Goal: Task Accomplishment & Management: Manage account settings

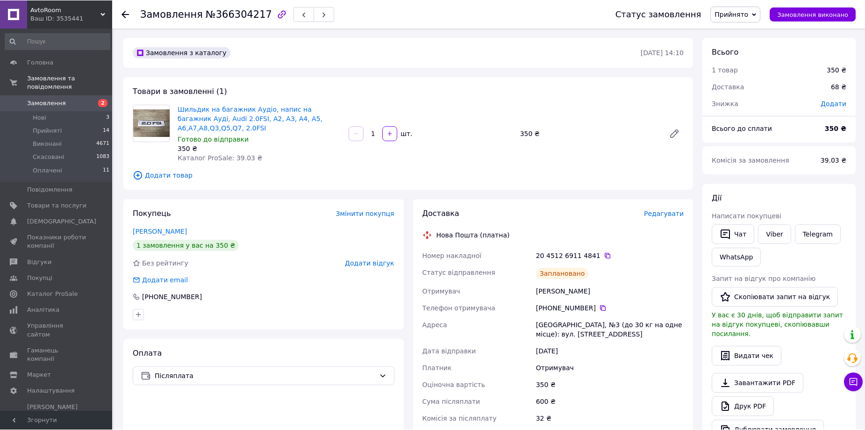
scroll to position [93, 0]
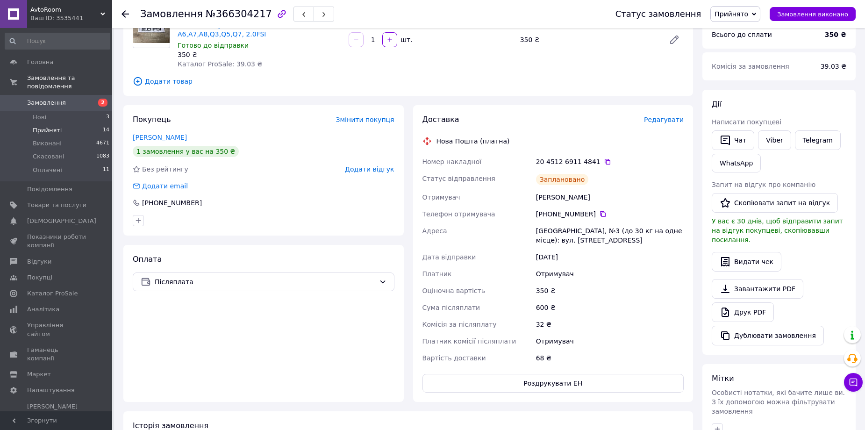
click at [46, 126] on span "Прийняті" at bounding box center [47, 130] width 29 height 8
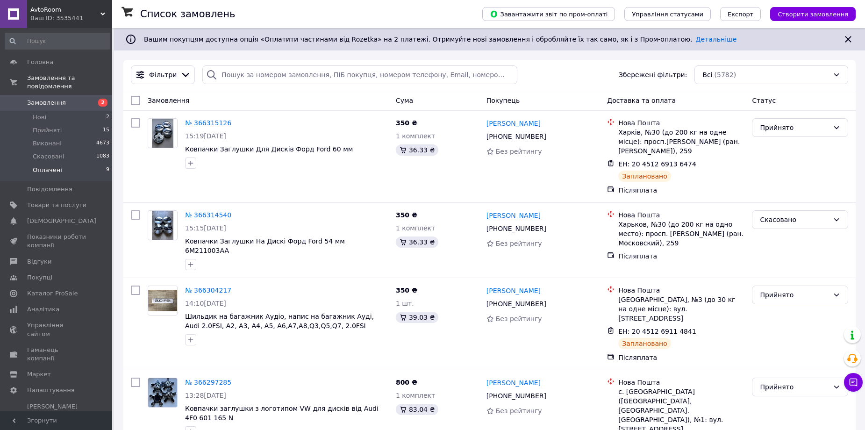
click at [88, 164] on li "Оплачені 9" at bounding box center [57, 173] width 115 height 18
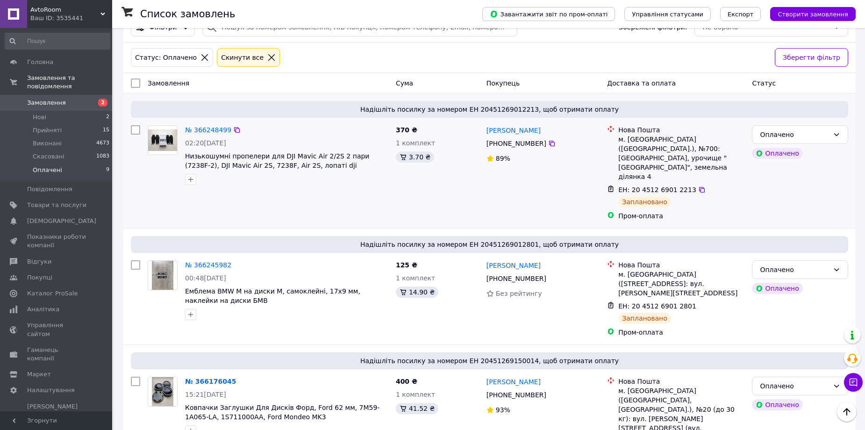
scroll to position [44, 0]
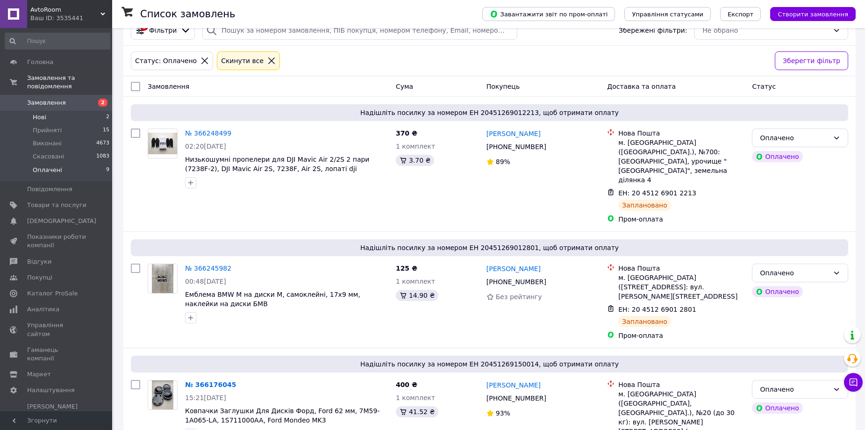
click at [46, 111] on li "Нові 2" at bounding box center [57, 117] width 115 height 13
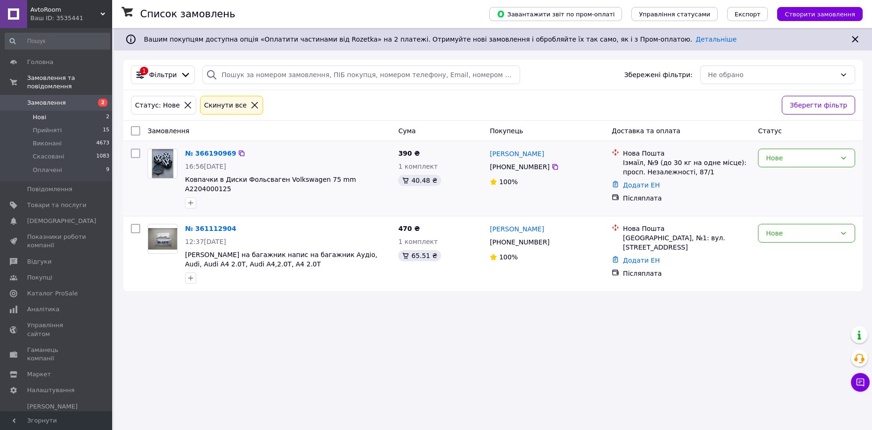
click at [164, 164] on img at bounding box center [163, 163] width 22 height 29
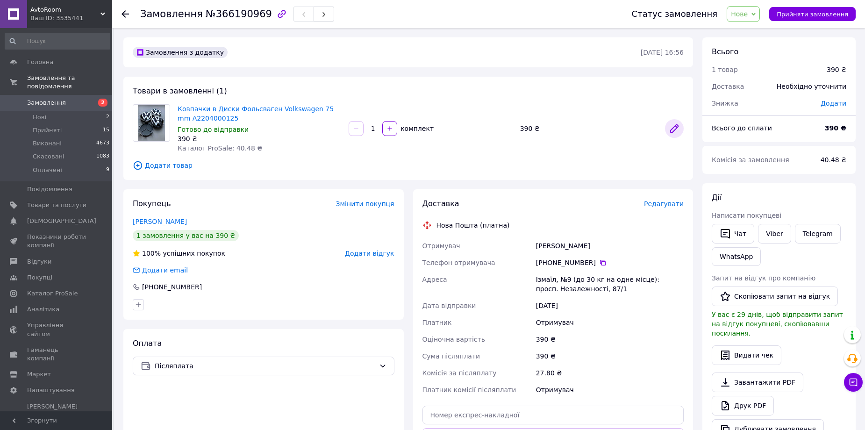
click at [670, 133] on icon at bounding box center [674, 128] width 11 height 11
click at [68, 289] on span "Каталог ProSale" at bounding box center [52, 293] width 50 height 8
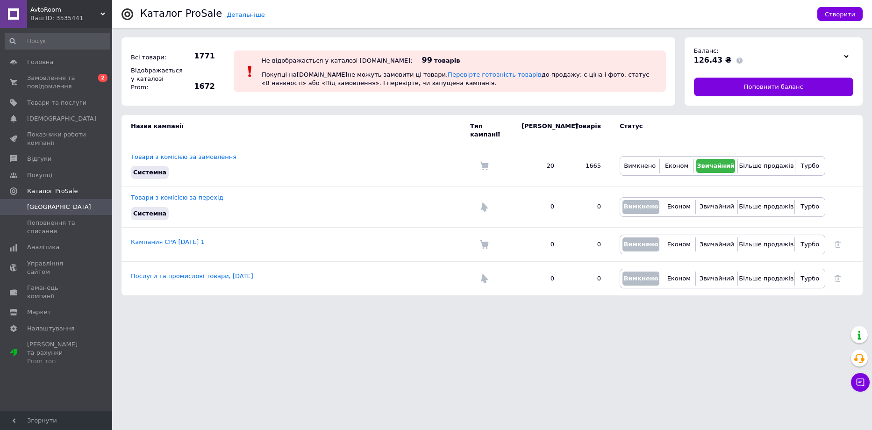
click at [846, 57] on use at bounding box center [846, 56] width 5 height 3
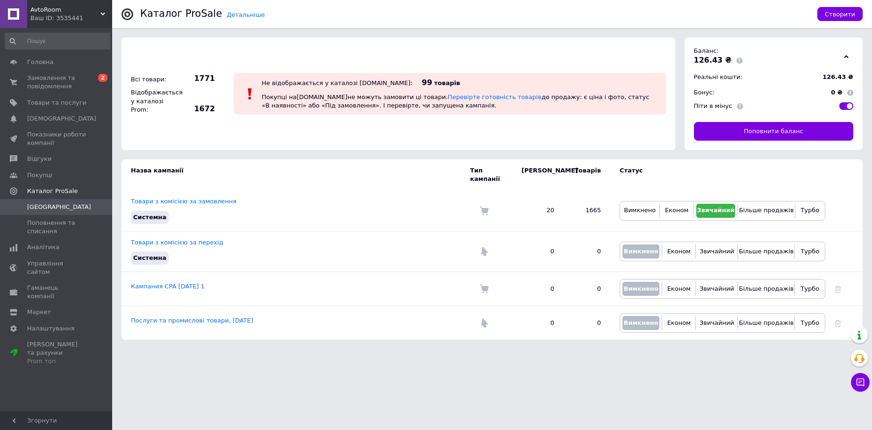
click at [848, 57] on icon at bounding box center [846, 56] width 5 height 5
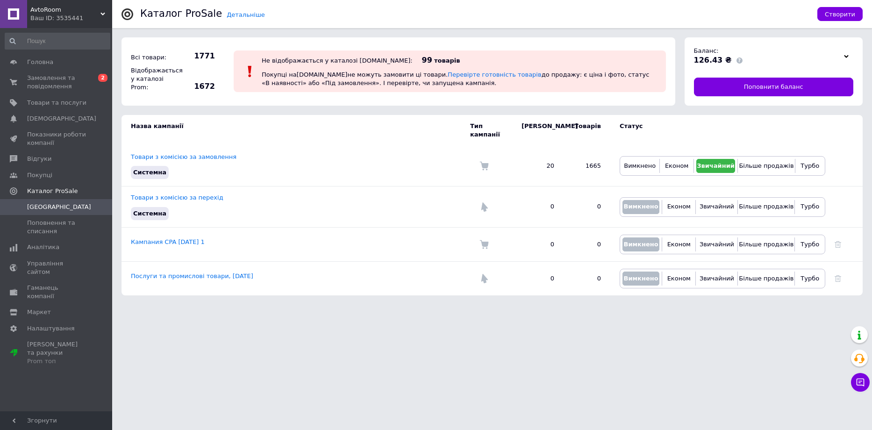
click at [848, 57] on use at bounding box center [846, 56] width 5 height 3
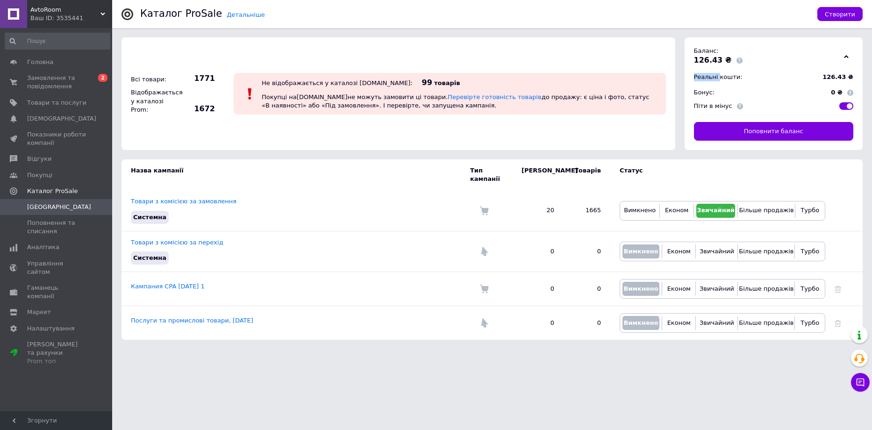
click at [848, 57] on icon at bounding box center [846, 56] width 5 height 5
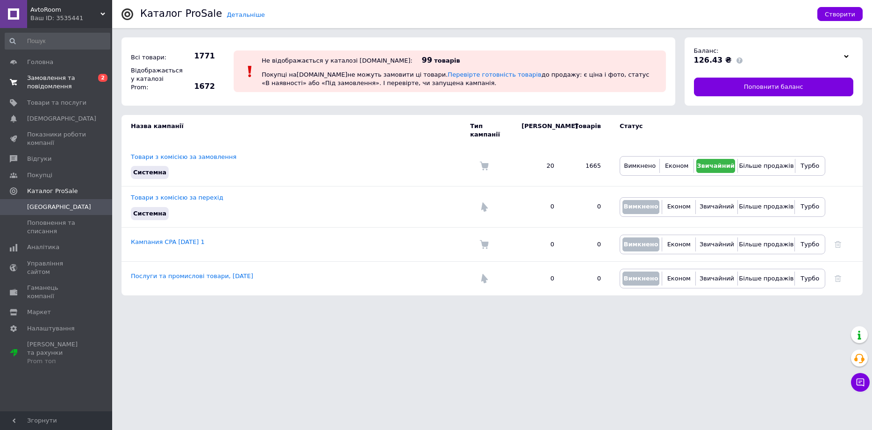
click at [53, 77] on span "Замовлення та повідомлення" at bounding box center [56, 82] width 59 height 17
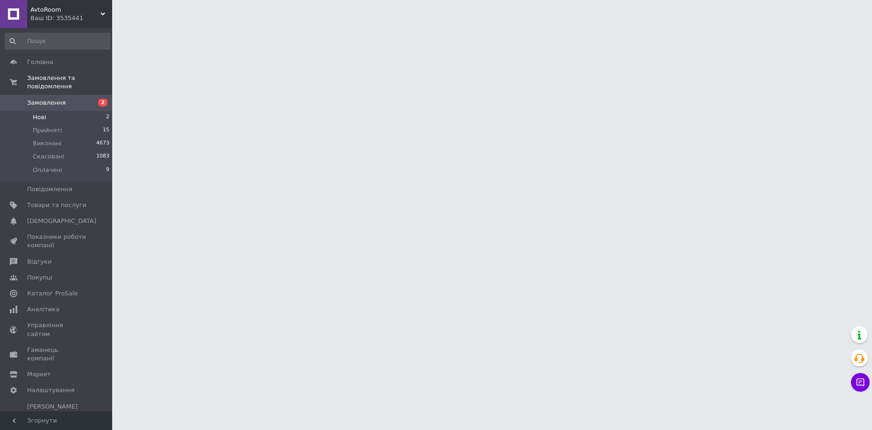
click at [97, 111] on li "Нові 2" at bounding box center [57, 117] width 115 height 13
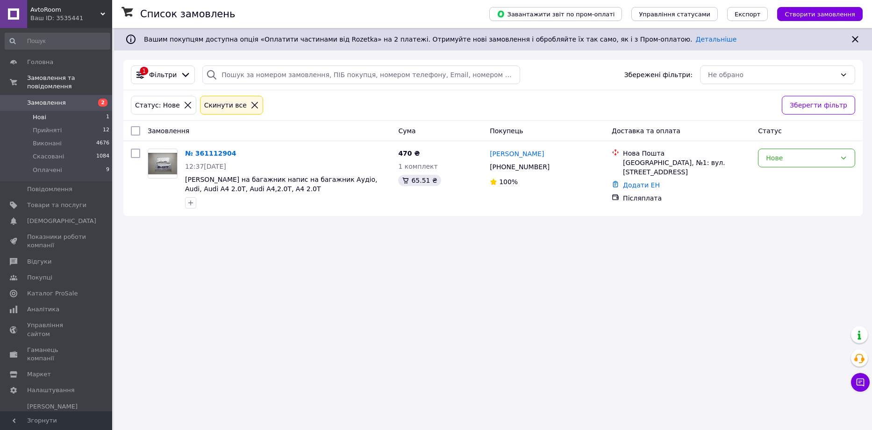
click at [39, 99] on span "Замовлення" at bounding box center [46, 103] width 39 height 8
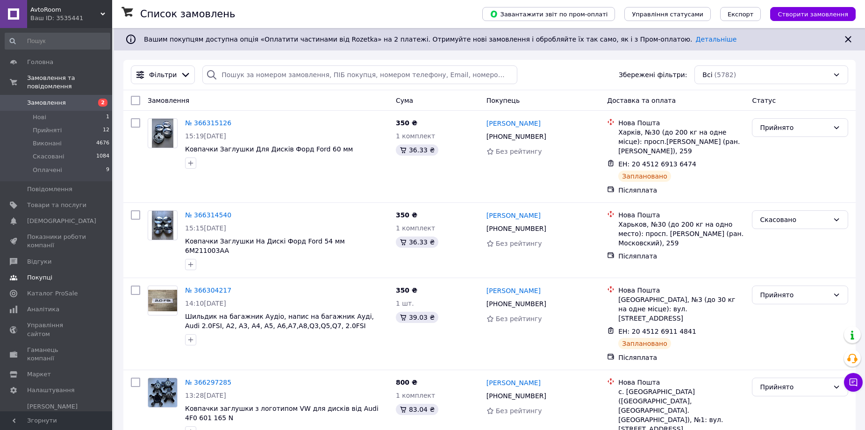
click at [55, 273] on span "Покупці" at bounding box center [56, 277] width 59 height 8
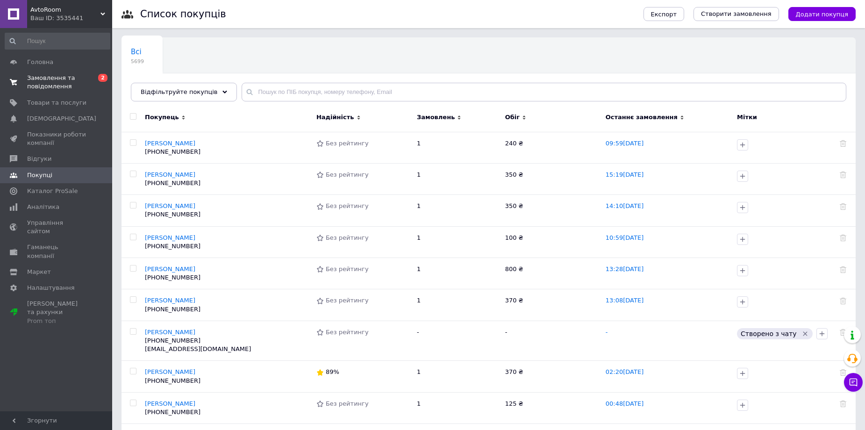
click at [61, 81] on span "Замовлення та повідомлення" at bounding box center [56, 82] width 59 height 17
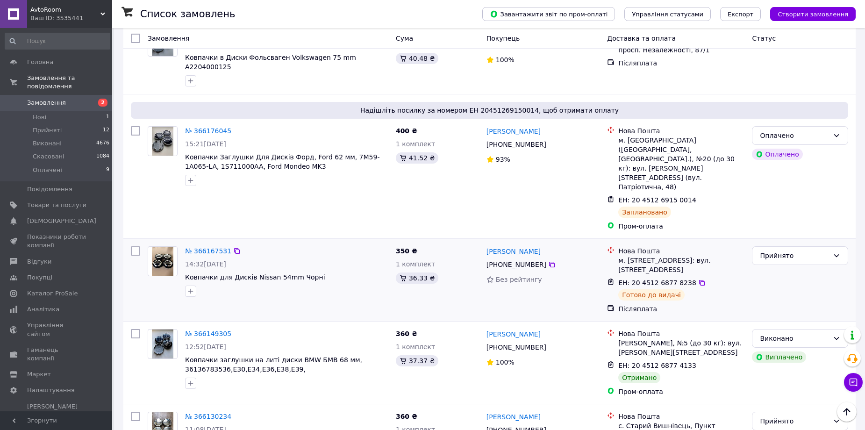
scroll to position [795, 0]
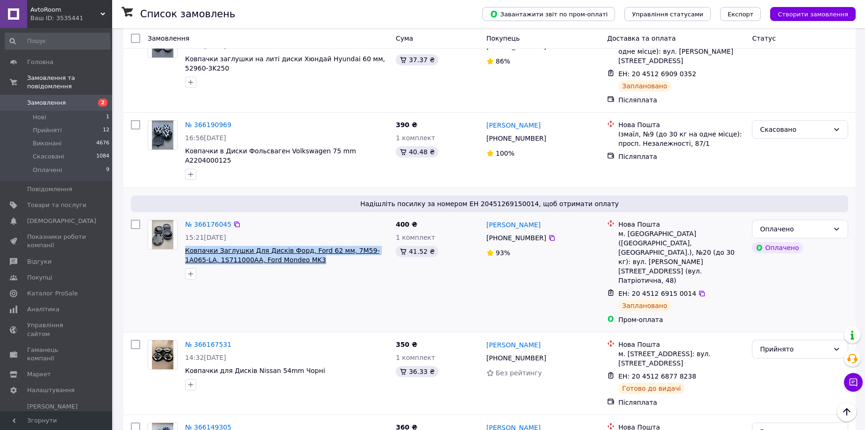
drag, startPoint x: 279, startPoint y: 170, endPoint x: 186, endPoint y: 159, distance: 94.2
click at [698, 290] on icon at bounding box center [701, 293] width 7 height 7
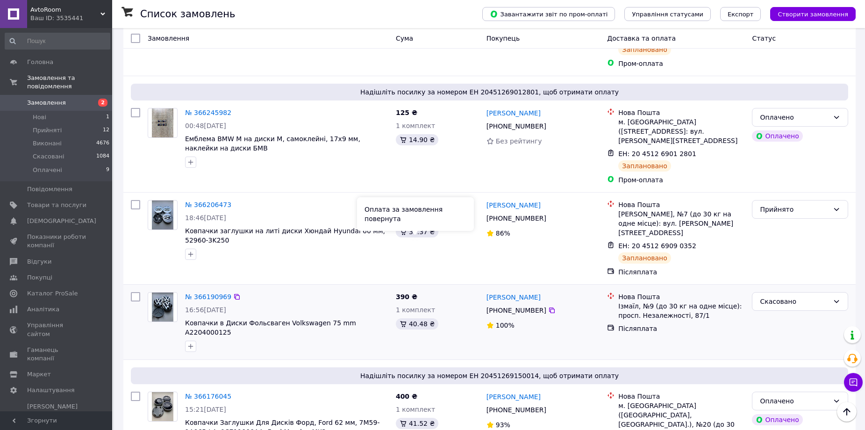
scroll to position [608, 0]
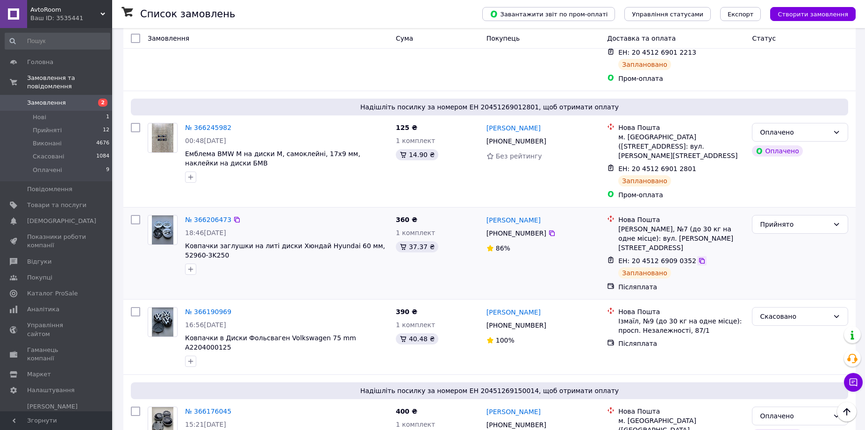
click at [698, 257] on icon at bounding box center [701, 260] width 7 height 7
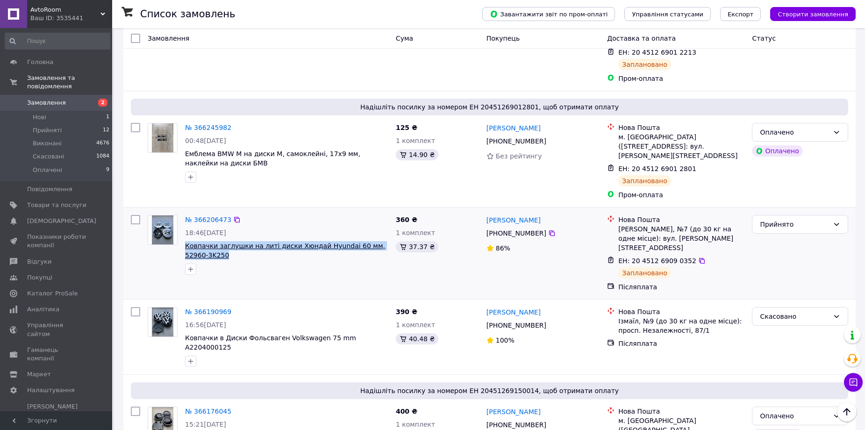
drag, startPoint x: 205, startPoint y: 182, endPoint x: 186, endPoint y: 174, distance: 20.6
click at [186, 241] on span "Ковпачки заглушки на литі диски Хюндай Hyundai 60 мм, 52960-3K250" at bounding box center [286, 250] width 203 height 19
copy span "Ковпачки заглушки на литі диски Хюндай Hyundai 60 мм, 52960-3K250"
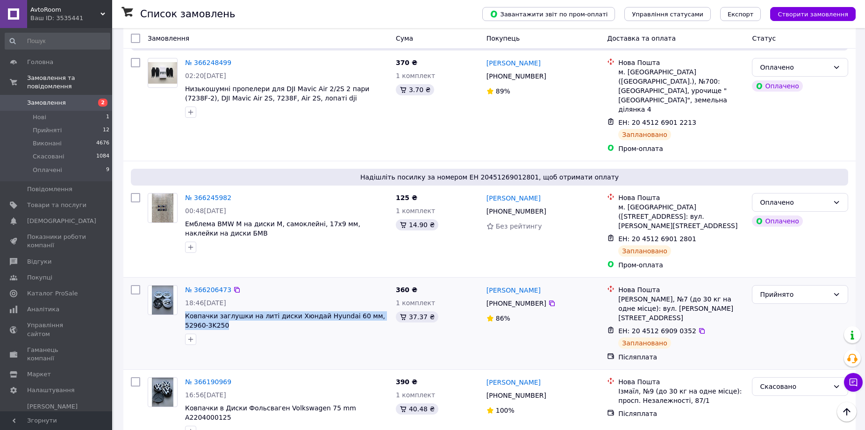
scroll to position [514, 0]
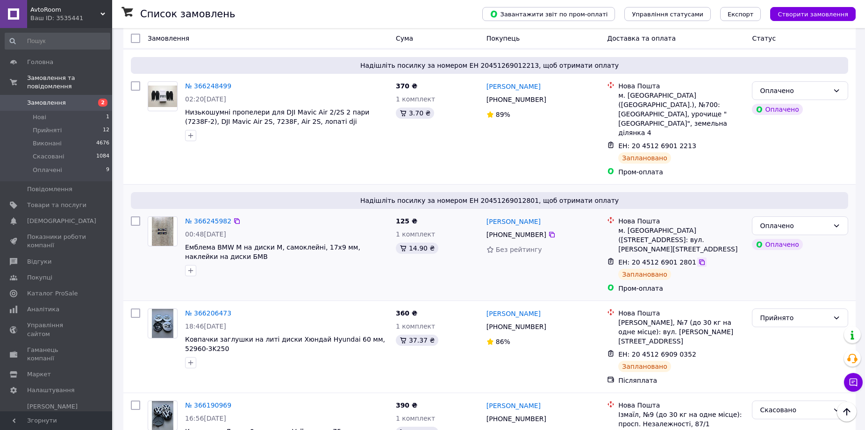
click at [699, 259] on icon at bounding box center [702, 262] width 6 height 6
drag, startPoint x: 215, startPoint y: 190, endPoint x: 187, endPoint y: 183, distance: 29.4
click at [187, 243] on span "Емблема BMW M на диски M, самоклейні, 17x9 мм, наклейки на диски БМВ" at bounding box center [286, 252] width 203 height 19
copy span "Емблема BMW M на диски M, самоклейні, 17x9 мм, наклейки на диски БМВ"
click at [165, 217] on img at bounding box center [163, 231] width 22 height 29
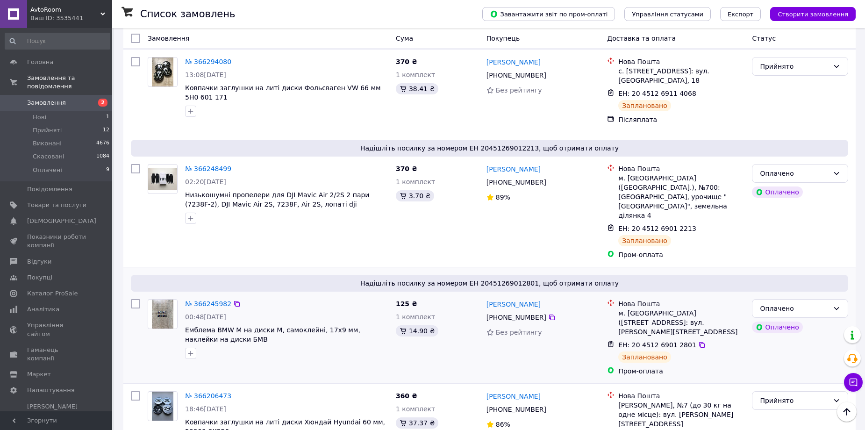
scroll to position [421, 0]
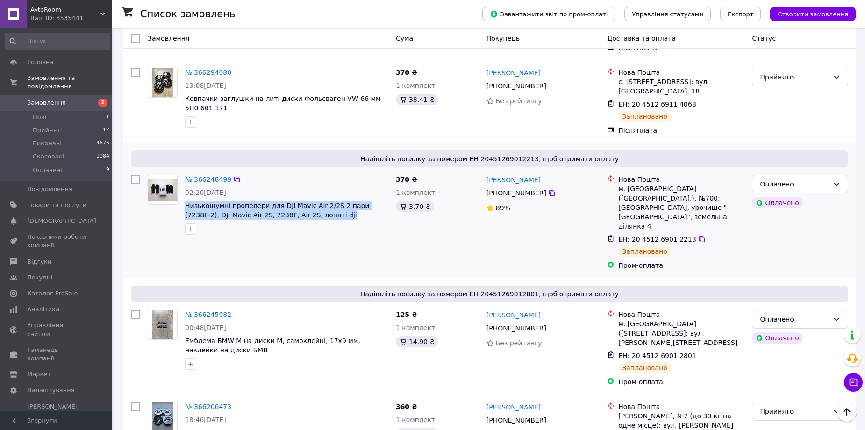
drag, startPoint x: 306, startPoint y: 171, endPoint x: 184, endPoint y: 155, distance: 122.5
click at [184, 171] on div "№ 366248499 02:20[DATE] Низькошумні пропелери для DJI Mavic Air 2/2S 2 пари (72…" at bounding box center [286, 204] width 211 height 67
copy span "Низькошумні пропелери для DJI Mavic Air 2/2S 2 пари (7238F-2), DJI Mavic Air 2S…"
click at [698, 236] on icon at bounding box center [701, 239] width 7 height 7
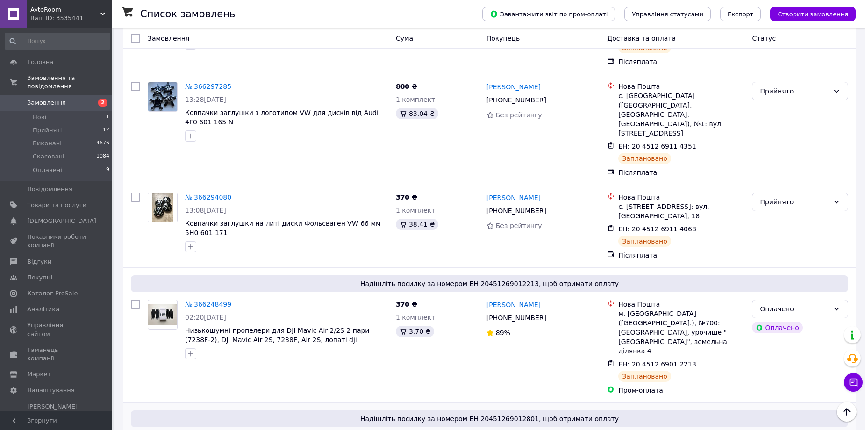
scroll to position [280, 0]
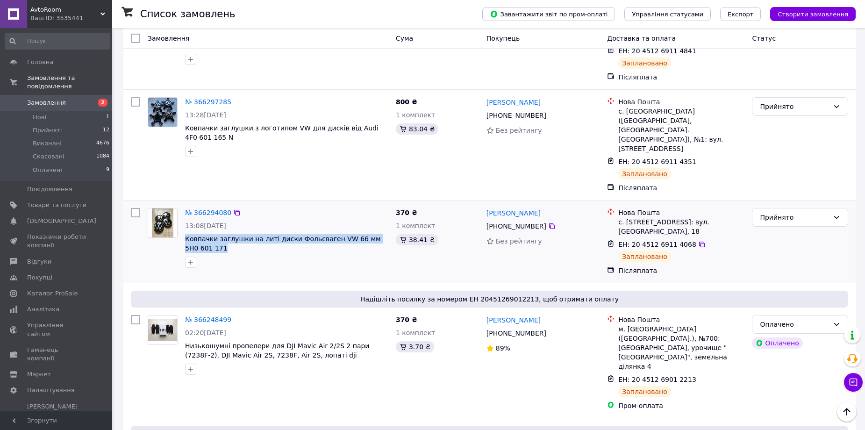
drag, startPoint x: 201, startPoint y: 211, endPoint x: 183, endPoint y: 205, distance: 18.3
click at [183, 205] on div "№ 366294080 13:08[DATE] Ковпачки заглушки на литі диски Фольсваген VW 66 мм 5H0…" at bounding box center [286, 237] width 211 height 67
copy span "Ковпачки заглушки на литі диски Фольсваген VW 66 мм 5H0 601 171"
click at [699, 242] on icon at bounding box center [702, 245] width 6 height 6
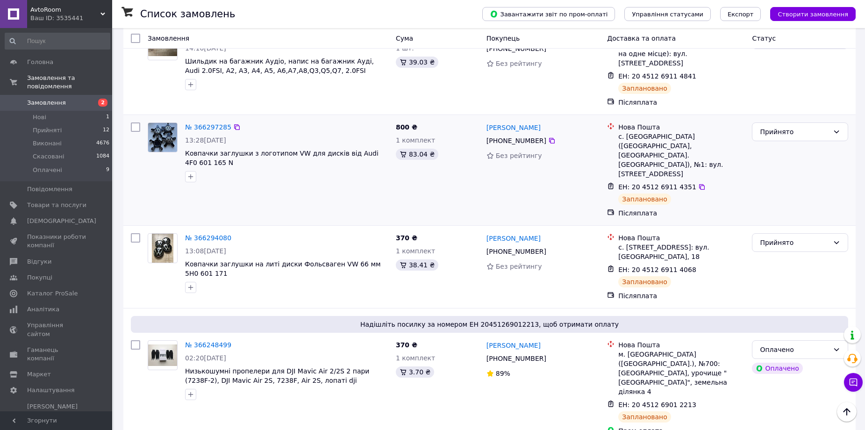
scroll to position [234, 0]
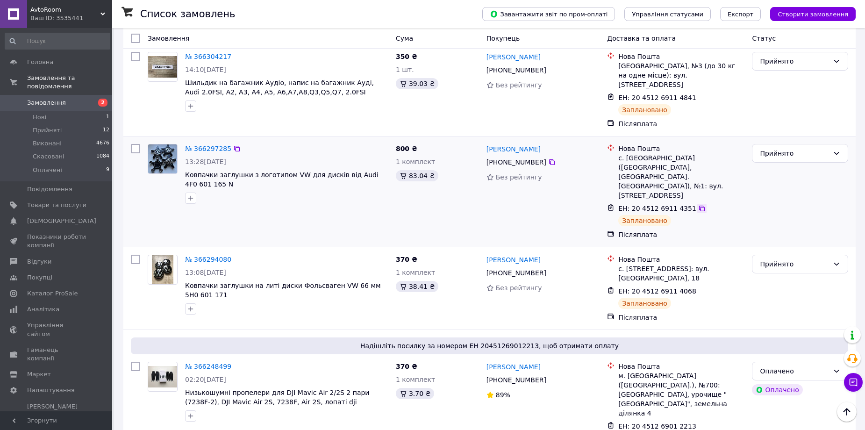
click at [698, 205] on icon at bounding box center [701, 208] width 7 height 7
drag, startPoint x: 208, startPoint y: 164, endPoint x: 184, endPoint y: 155, distance: 25.3
click at [183, 156] on div "№ 366297285 13:28[DATE] Ковпачки заглушки з логотипом VW для дисків від Audi 4F…" at bounding box center [286, 173] width 211 height 67
copy span "Ковпачки заглушки з логотипом VW для дисків від Audi 4F0 601 165 N"
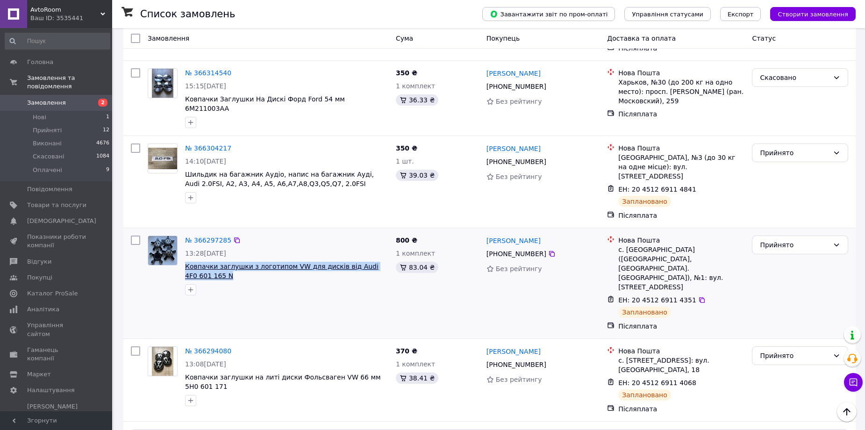
scroll to position [140, 0]
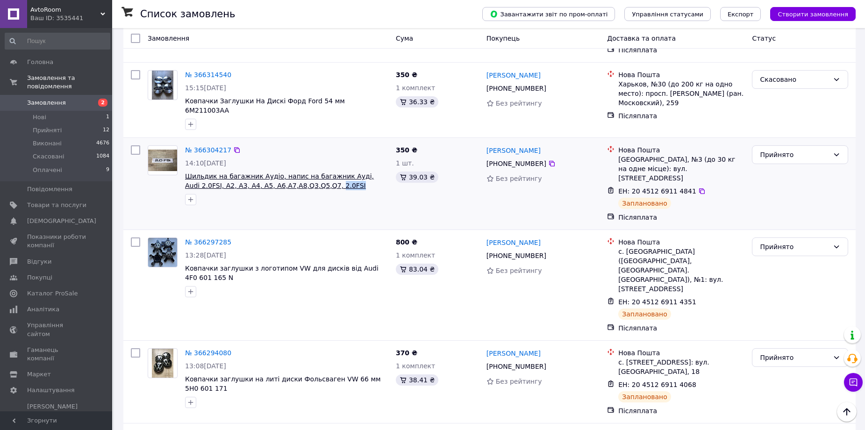
drag, startPoint x: 312, startPoint y: 178, endPoint x: 288, endPoint y: 180, distance: 23.5
click at [288, 180] on span "Шильдик на багажник Аудіо, напис на багажник Ауді, Audi 2.0FSI, A2, A3, A4, A5,…" at bounding box center [286, 181] width 203 height 19
copy span "2.0FSI"
click at [699, 188] on icon at bounding box center [702, 191] width 6 height 6
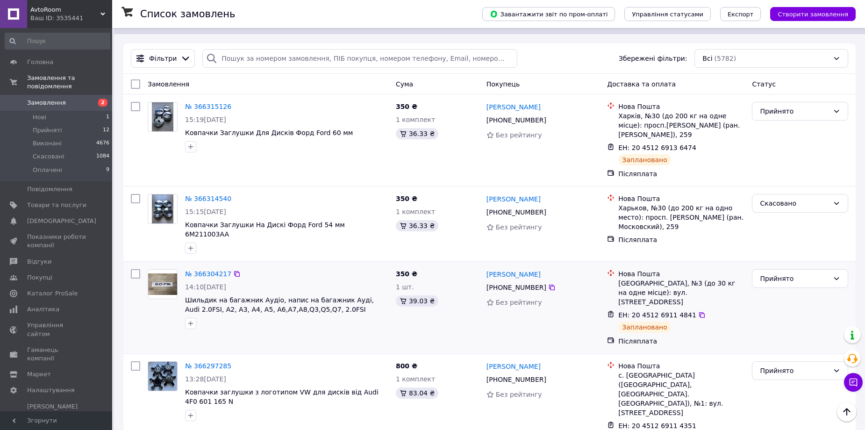
scroll to position [0, 0]
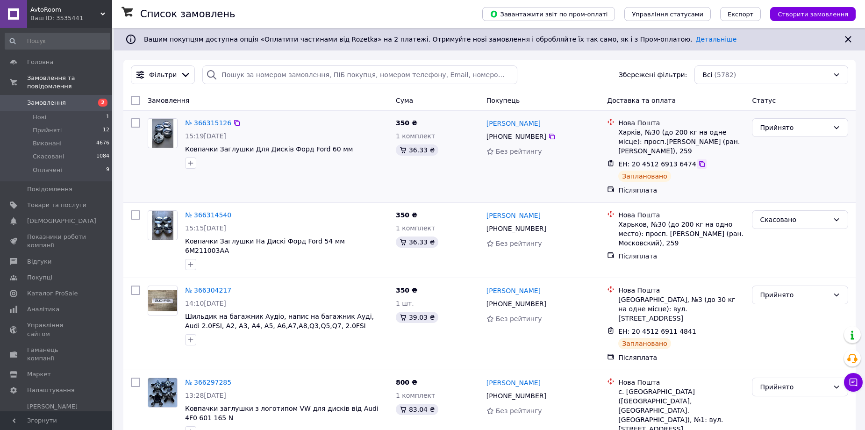
click at [698, 167] on icon at bounding box center [701, 163] width 7 height 7
drag, startPoint x: 335, startPoint y: 149, endPoint x: 184, endPoint y: 148, distance: 151.5
click at [185, 150] on div "№ 366315126 15:19[DATE] Ковпачки Заглушки Для Дисків Форд Ford 60 мм" at bounding box center [286, 144] width 211 height 58
copy span "Ковпачки Заглушки Для Дисків Форд Ford 60 мм"
click at [65, 164] on li "Оплачені 9" at bounding box center [57, 173] width 115 height 18
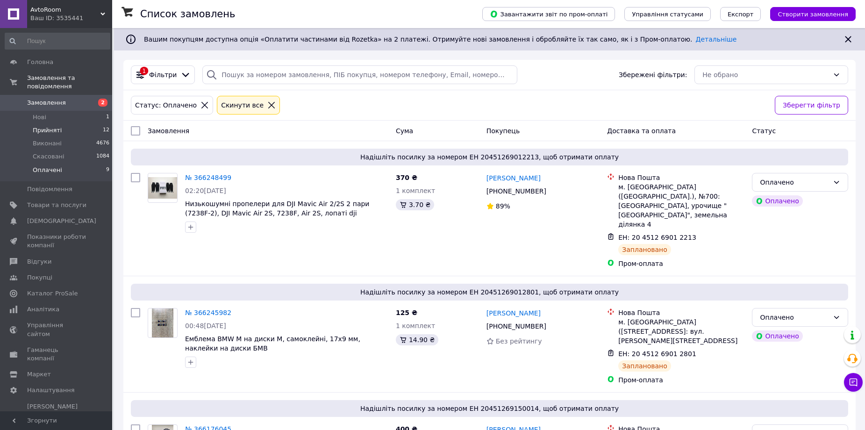
click at [58, 124] on li "Прийняті 12" at bounding box center [57, 130] width 115 height 13
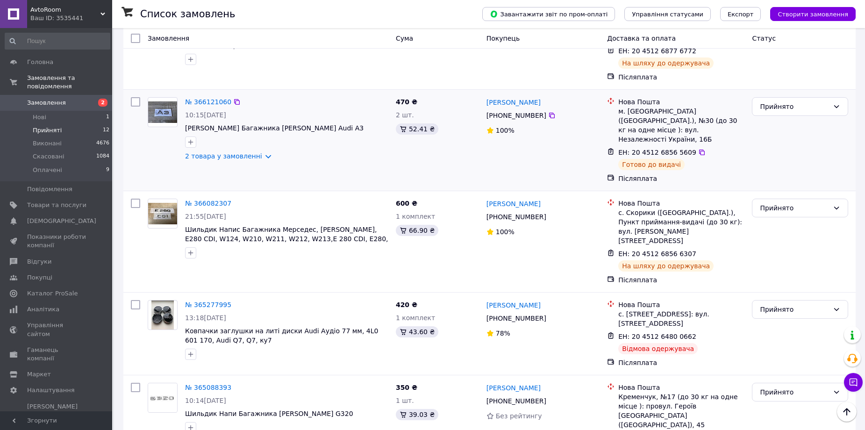
scroll to position [745, 0]
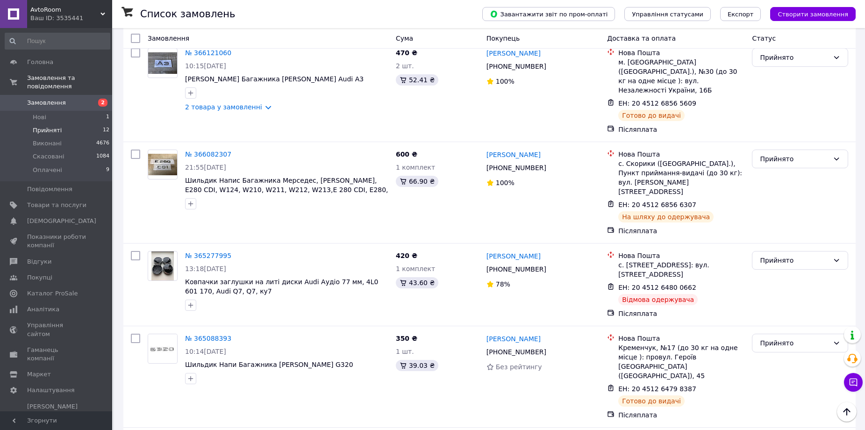
click at [77, 124] on li "Прийняті 12" at bounding box center [57, 130] width 115 height 13
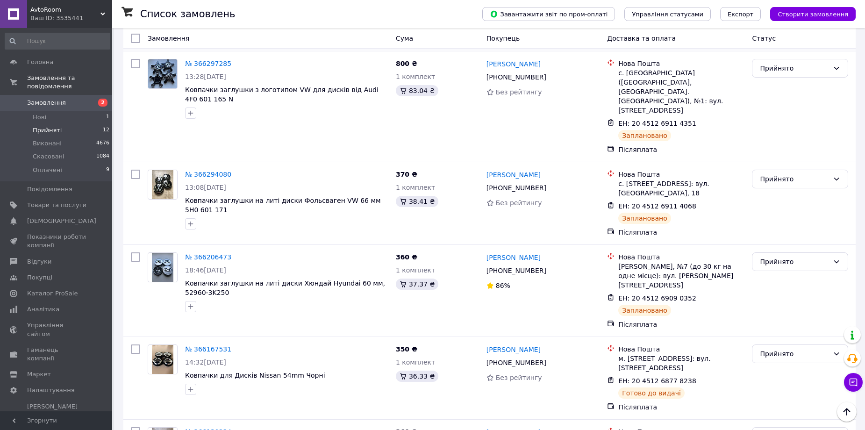
scroll to position [327, 0]
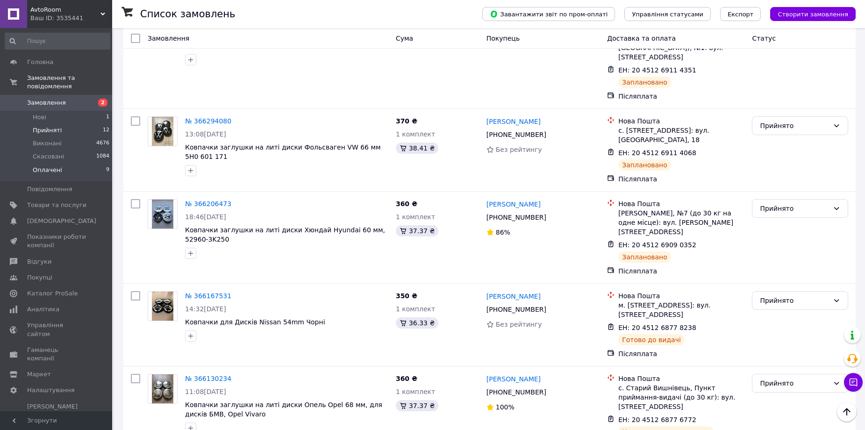
click at [54, 166] on span "Оплачені" at bounding box center [47, 170] width 29 height 8
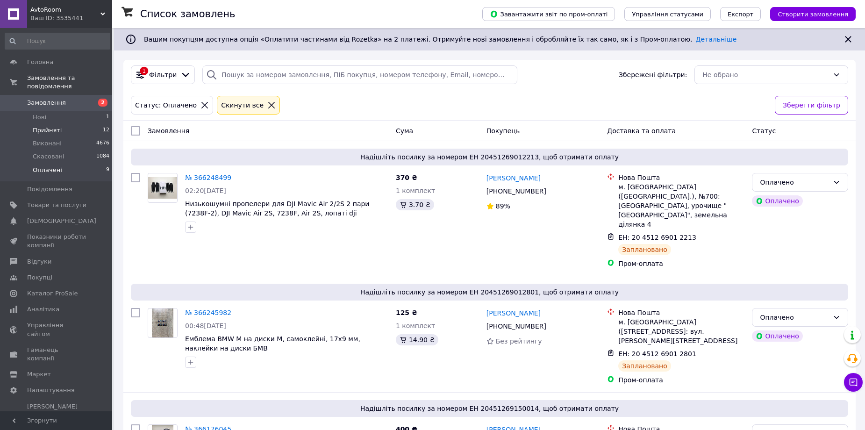
click at [73, 124] on li "Прийняті 12" at bounding box center [57, 130] width 115 height 13
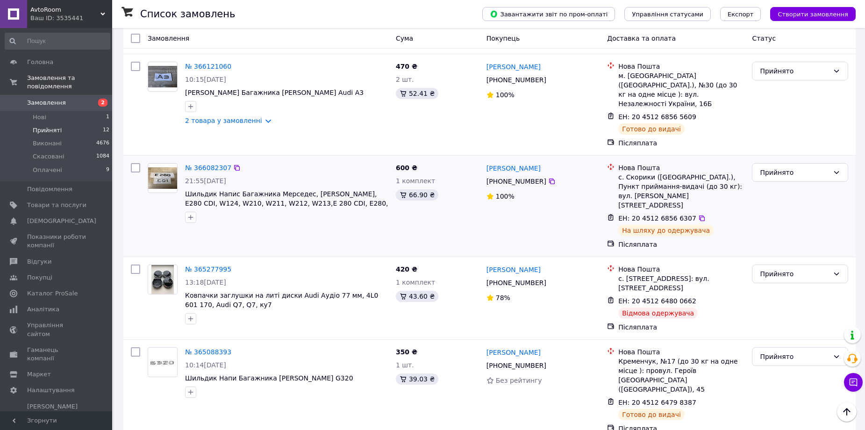
scroll to position [745, 0]
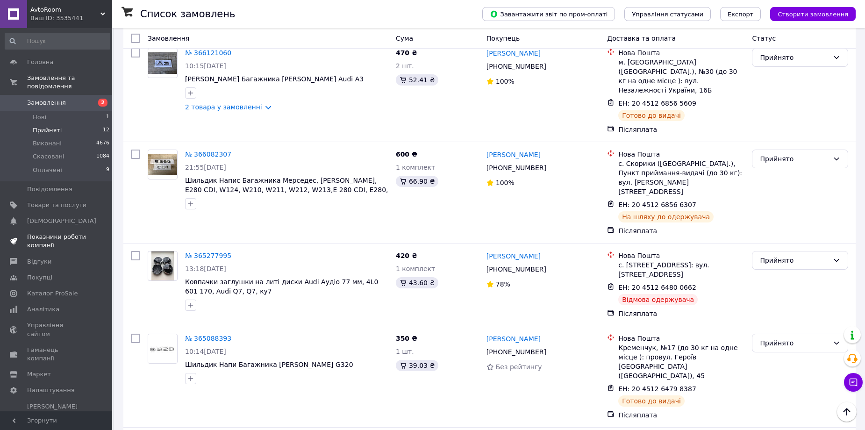
click at [57, 237] on span "Показники роботи компанії" at bounding box center [56, 241] width 59 height 17
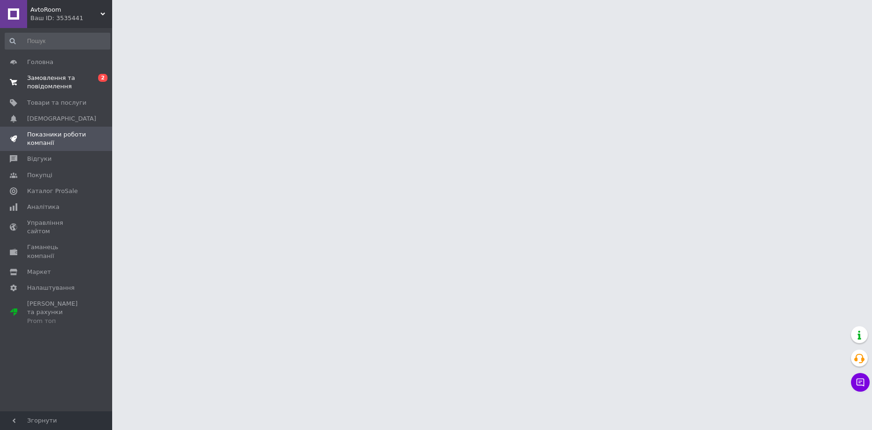
click at [53, 87] on span "Замовлення та повідомлення" at bounding box center [56, 82] width 59 height 17
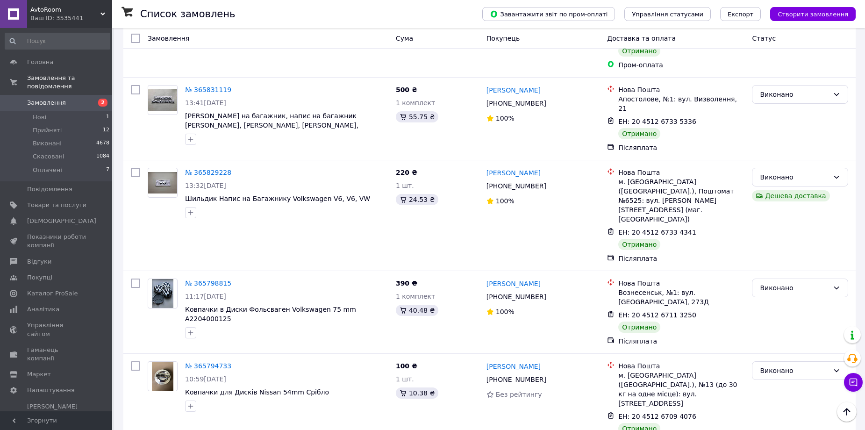
scroll to position [2431, 0]
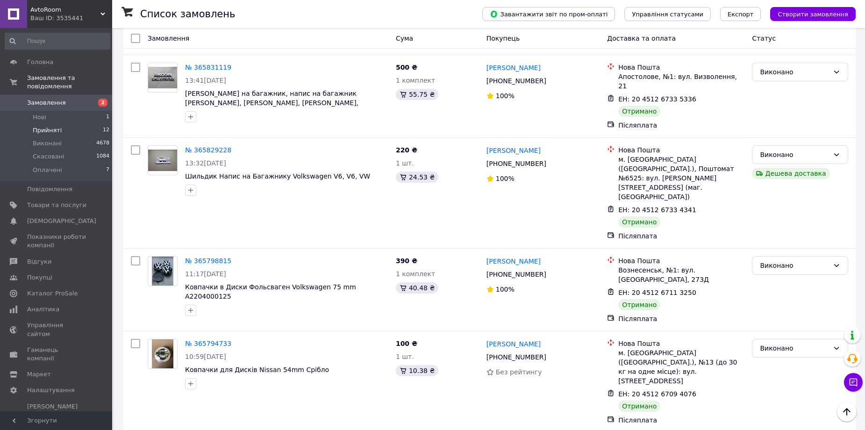
click at [86, 124] on li "Прийняті 12" at bounding box center [57, 130] width 115 height 13
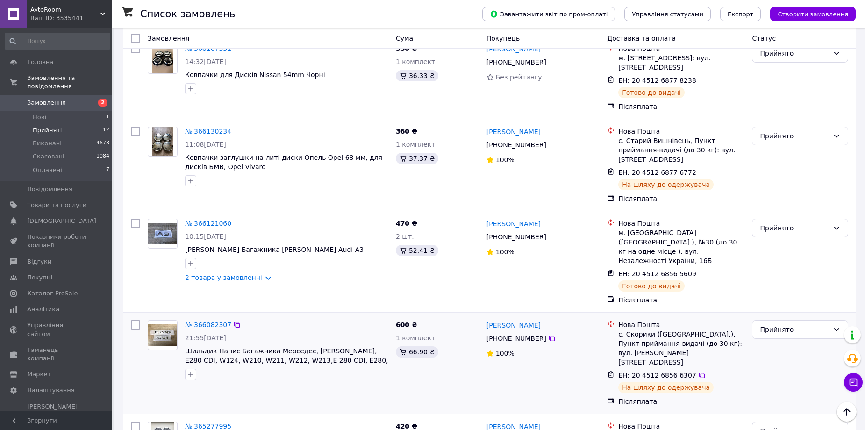
scroll to position [558, 0]
